Goal: Navigation & Orientation: Find specific page/section

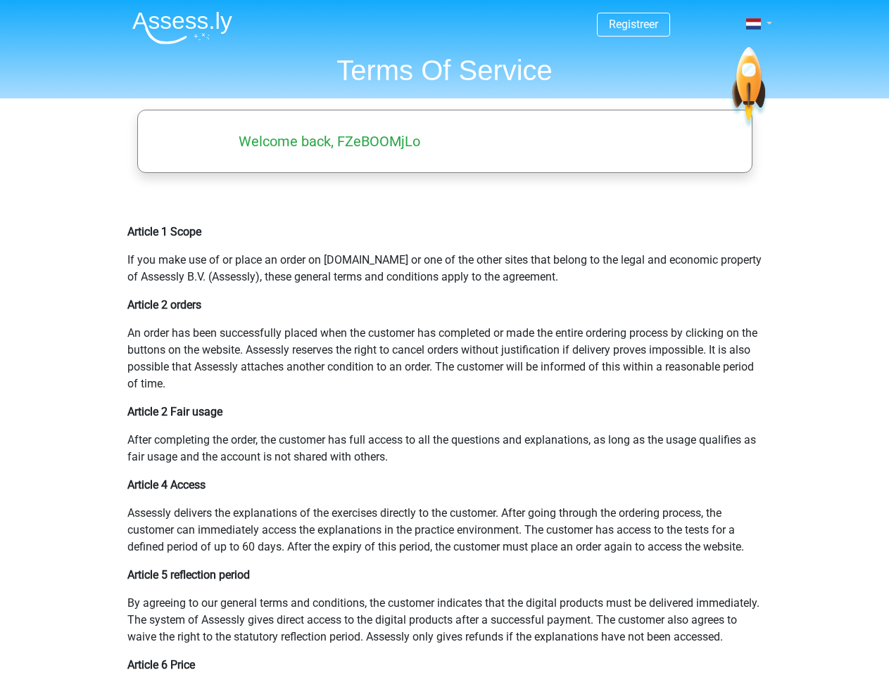
click at [754, 24] on span at bounding box center [753, 23] width 15 height 11
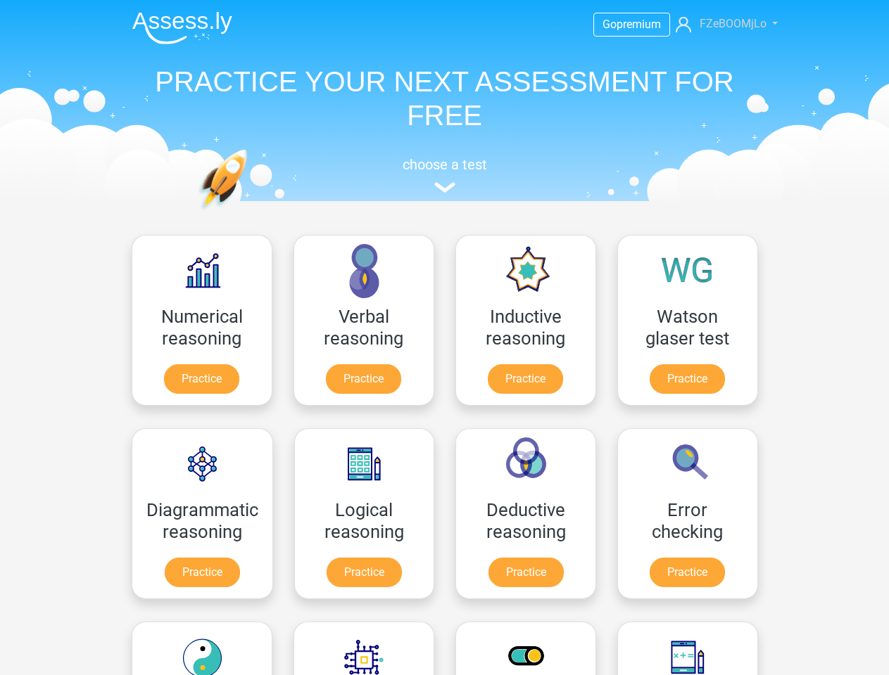
click at [719, 24] on span "FZeBOOMjLo" at bounding box center [732, 23] width 67 height 13
